Goal: Task Accomplishment & Management: Manage account settings

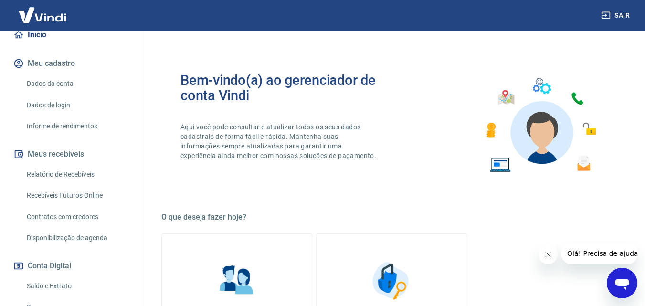
scroll to position [143, 0]
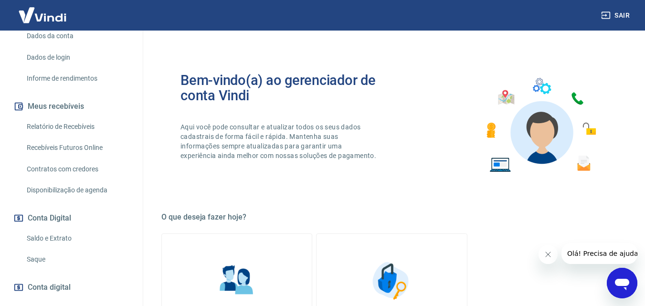
click at [37, 261] on link "Saque" at bounding box center [77, 260] width 108 height 20
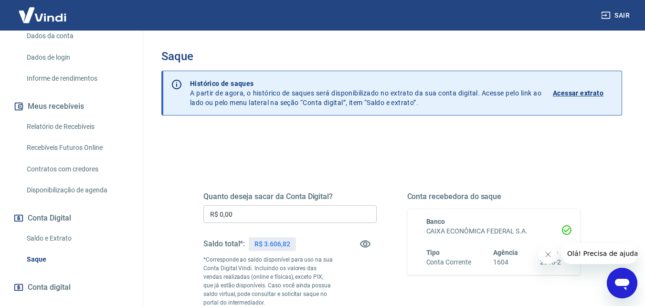
scroll to position [48, 0]
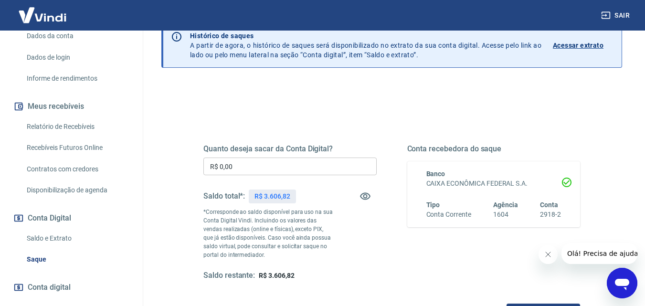
click at [302, 167] on input "R$ 0,00" at bounding box center [289, 166] width 173 height 18
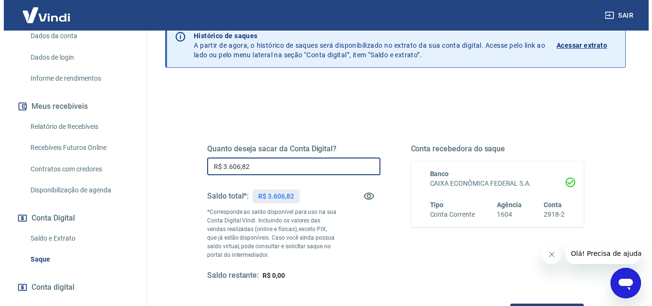
scroll to position [143, 0]
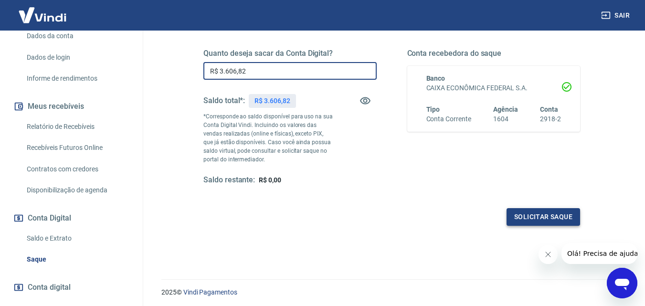
type input "R$ 3.606,82"
click at [519, 215] on button "Solicitar saque" at bounding box center [542, 217] width 73 height 18
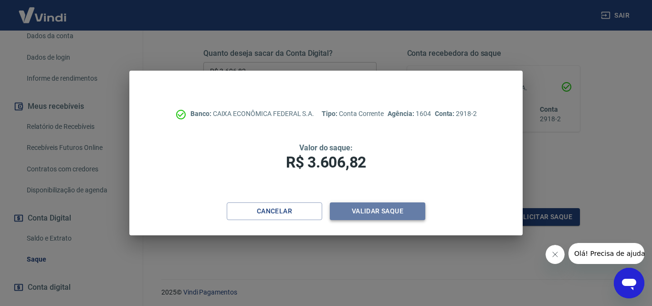
click at [374, 213] on button "Validar saque" at bounding box center [377, 211] width 95 height 18
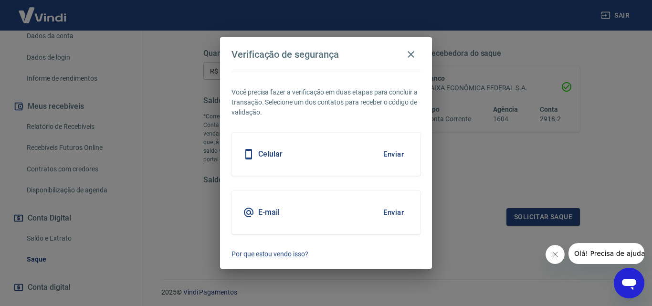
click at [398, 151] on button "Enviar" at bounding box center [393, 154] width 31 height 20
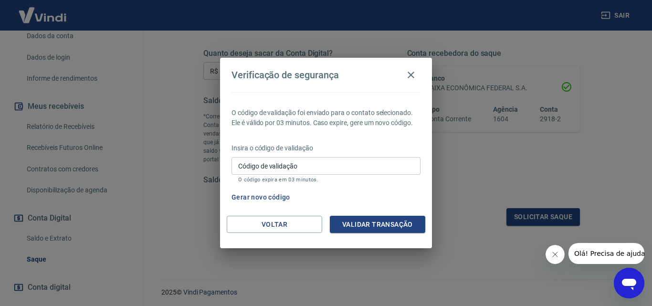
click at [347, 169] on input "Código de validação" at bounding box center [325, 166] width 189 height 18
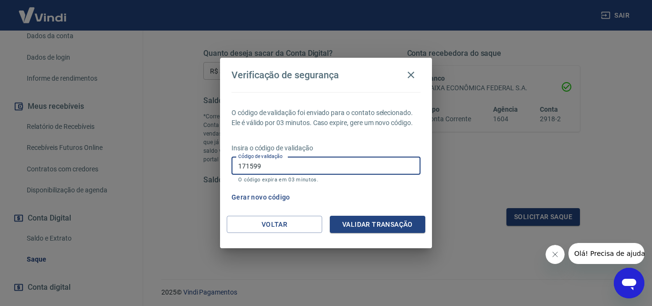
type input "171599"
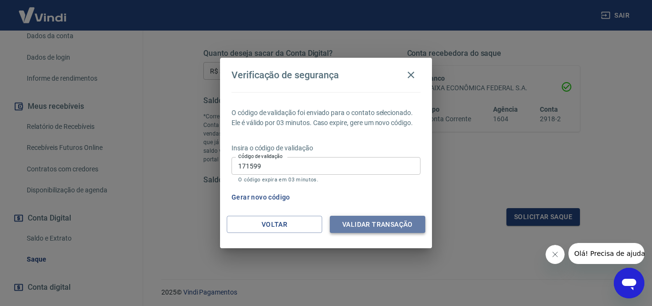
click at [373, 227] on button "Validar transação" at bounding box center [377, 225] width 95 height 18
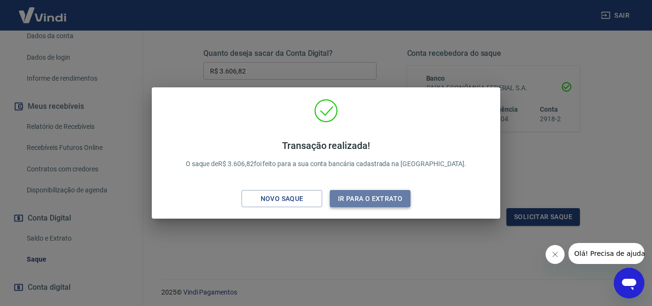
click at [405, 199] on button "Ir para o extrato" at bounding box center [370, 199] width 81 height 18
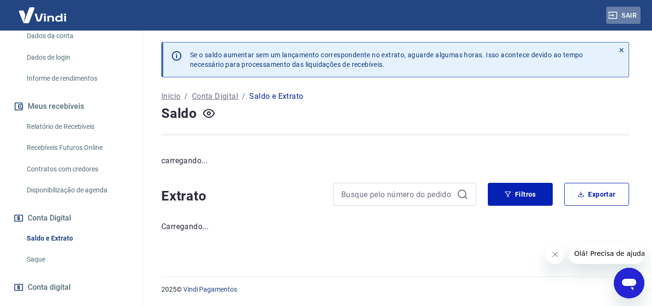
click at [632, 12] on button "Sair" at bounding box center [623, 16] width 34 height 18
